Goal: Task Accomplishment & Management: Manage account settings

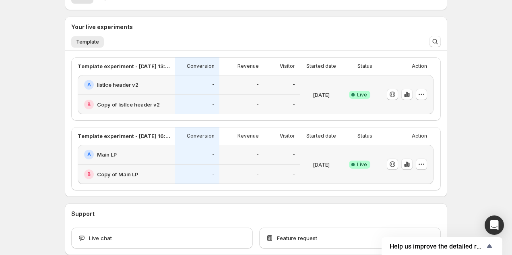
scroll to position [184, 0]
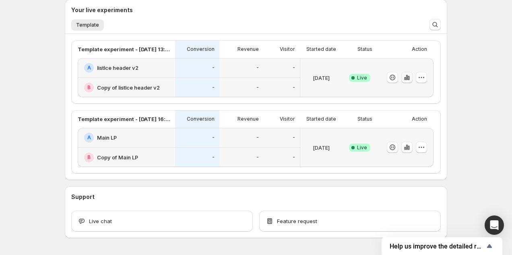
click at [410, 78] on icon "button" at bounding box center [409, 78] width 2 height 4
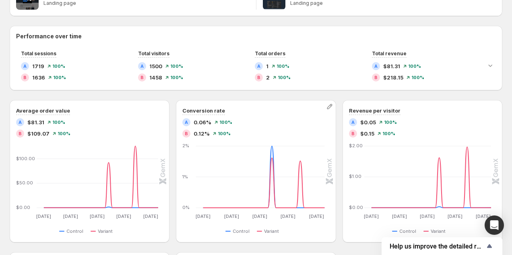
scroll to position [184, 0]
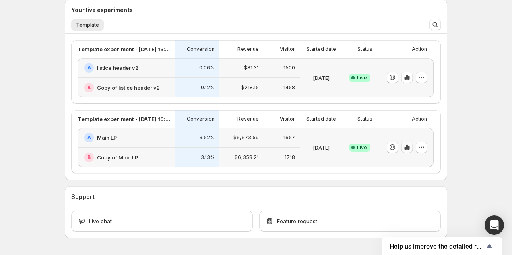
click at [408, 149] on icon "button" at bounding box center [407, 147] width 8 height 8
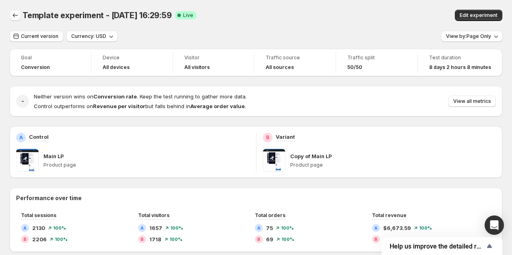
click at [19, 19] on icon "Back" at bounding box center [15, 15] width 8 height 8
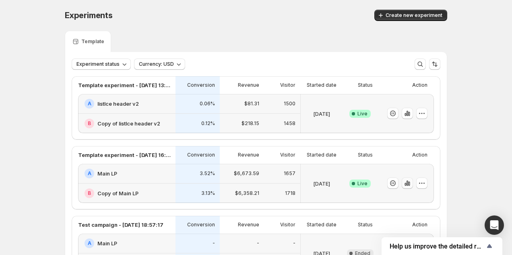
click at [411, 185] on icon "button" at bounding box center [408, 183] width 8 height 8
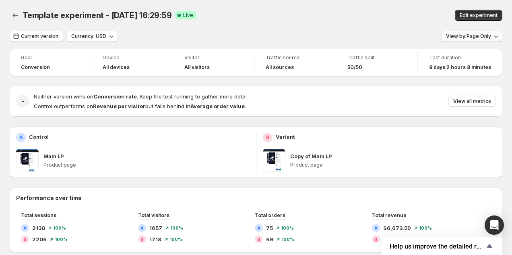
click at [492, 36] on button "View by: Page Only" at bounding box center [471, 36] width 61 height 11
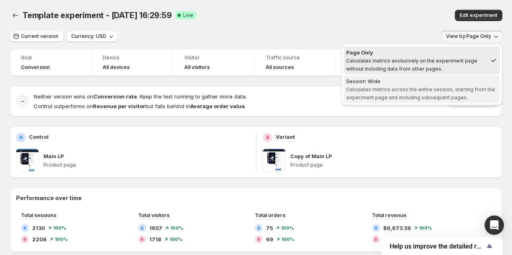
click at [453, 82] on div "Session Wide" at bounding box center [421, 81] width 151 height 8
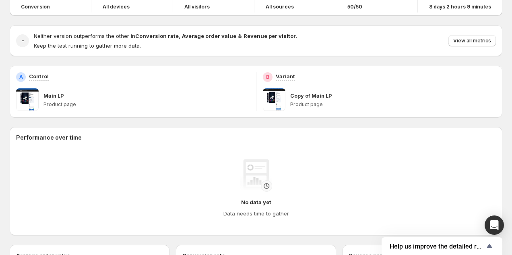
scroll to position [50, 0]
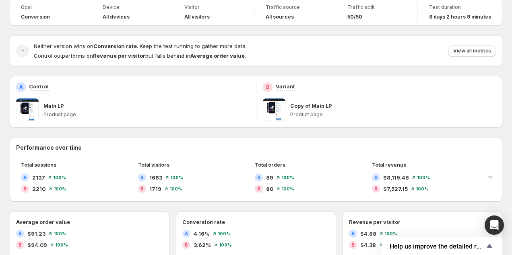
click at [272, 111] on span at bounding box center [274, 109] width 23 height 23
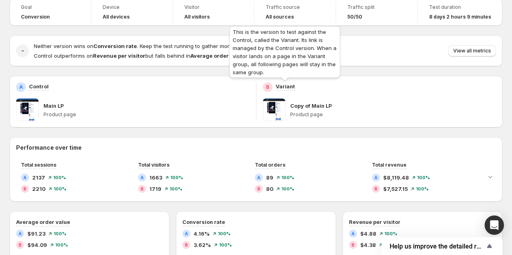
click at [283, 87] on p "Variant" at bounding box center [285, 86] width 19 height 8
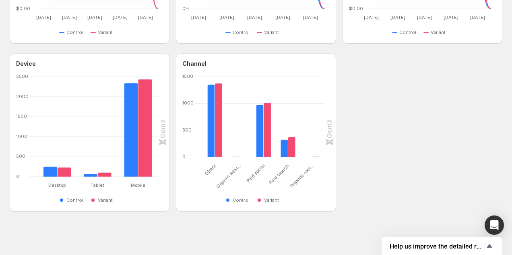
scroll to position [0, 0]
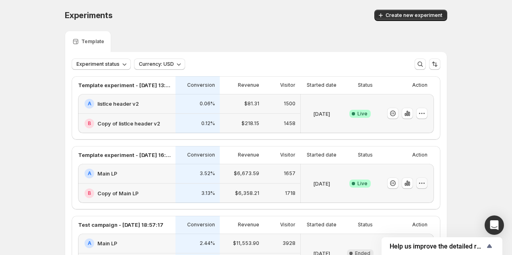
click at [420, 184] on icon "button" at bounding box center [422, 183] width 8 height 8
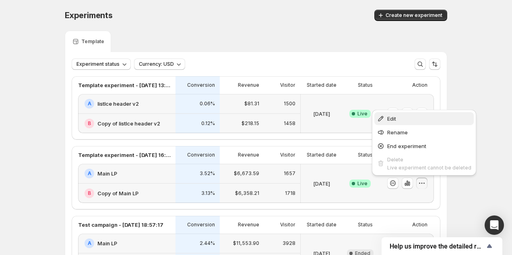
click at [419, 122] on span "Edit" at bounding box center [429, 118] width 84 height 8
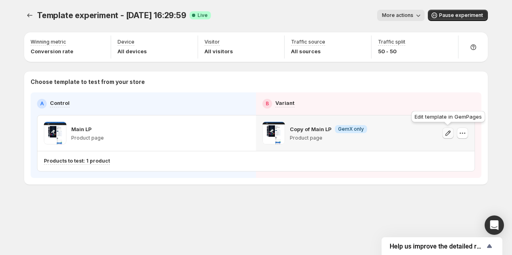
click at [447, 133] on icon "button" at bounding box center [448, 133] width 8 height 8
